Goal: Information Seeking & Learning: Learn about a topic

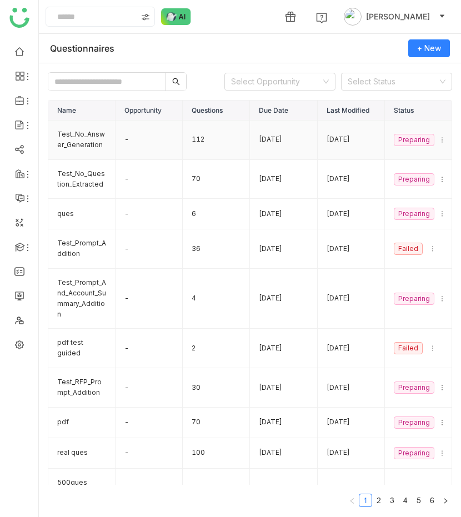
click at [97, 138] on td "Test_No_Answer_Generation" at bounding box center [81, 139] width 67 height 39
click at [87, 135] on td "Test_No_Answer_Generation" at bounding box center [81, 139] width 67 height 39
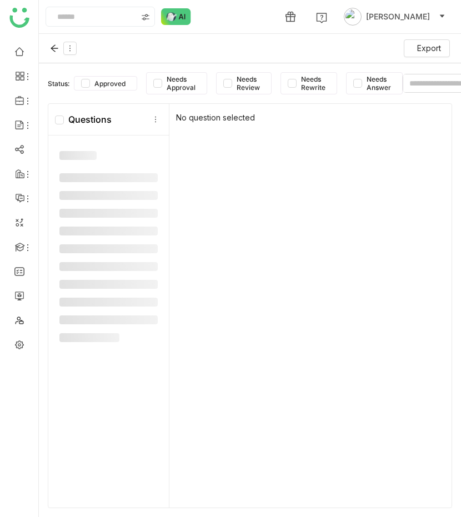
click at [69, 129] on div "Questions" at bounding box center [108, 120] width 120 height 32
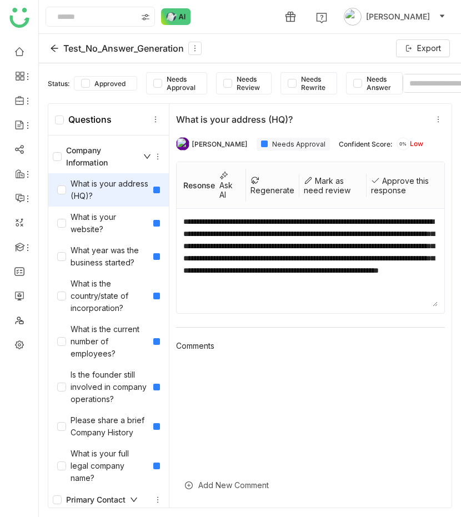
click at [294, 31] on div "1 Tanishq Jain" at bounding box center [250, 16] width 422 height 33
